Goal: Transaction & Acquisition: Purchase product/service

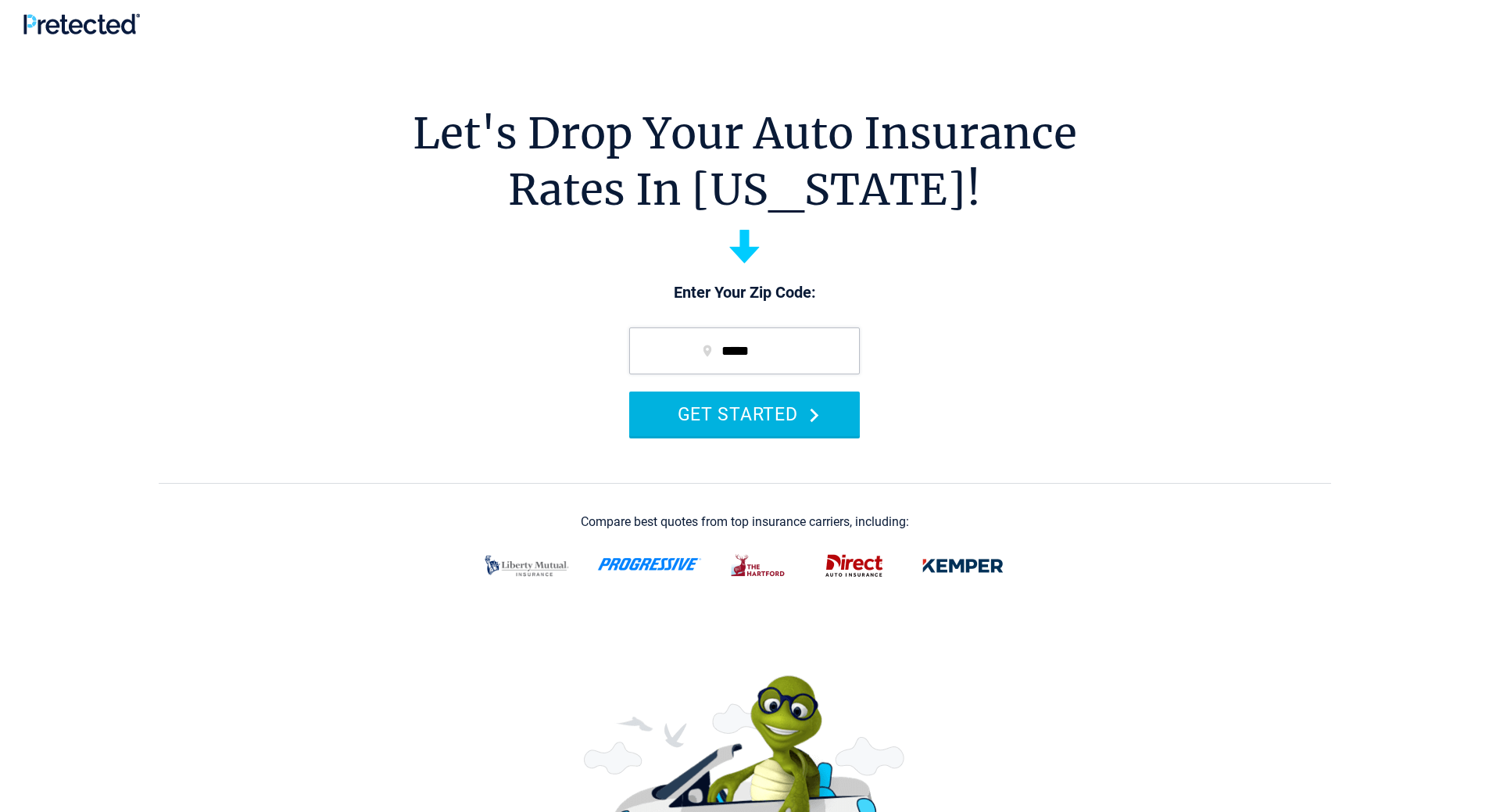
click at [794, 418] on button "GET STARTED" at bounding box center [744, 413] width 231 height 44
